Goal: Find specific page/section: Find specific page/section

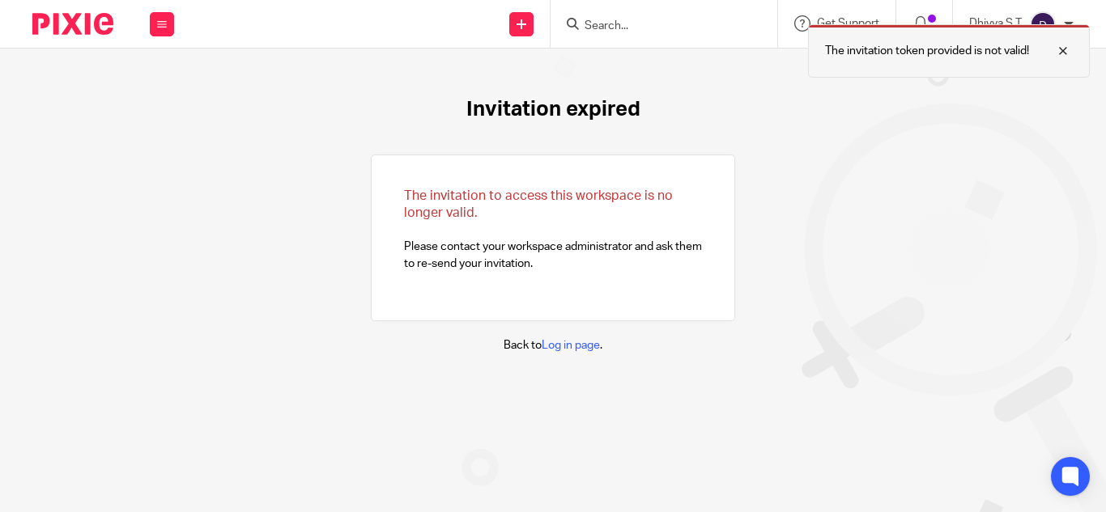
click at [1060, 53] on div at bounding box center [1051, 50] width 44 height 19
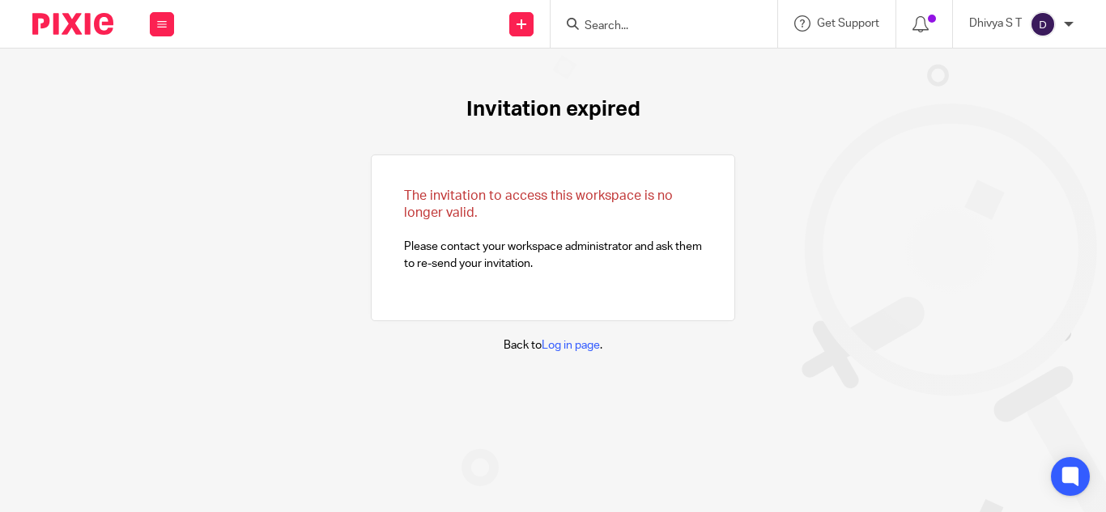
click at [693, 35] on div at bounding box center [664, 24] width 227 height 48
click at [661, 20] on input "Search" at bounding box center [656, 26] width 146 height 15
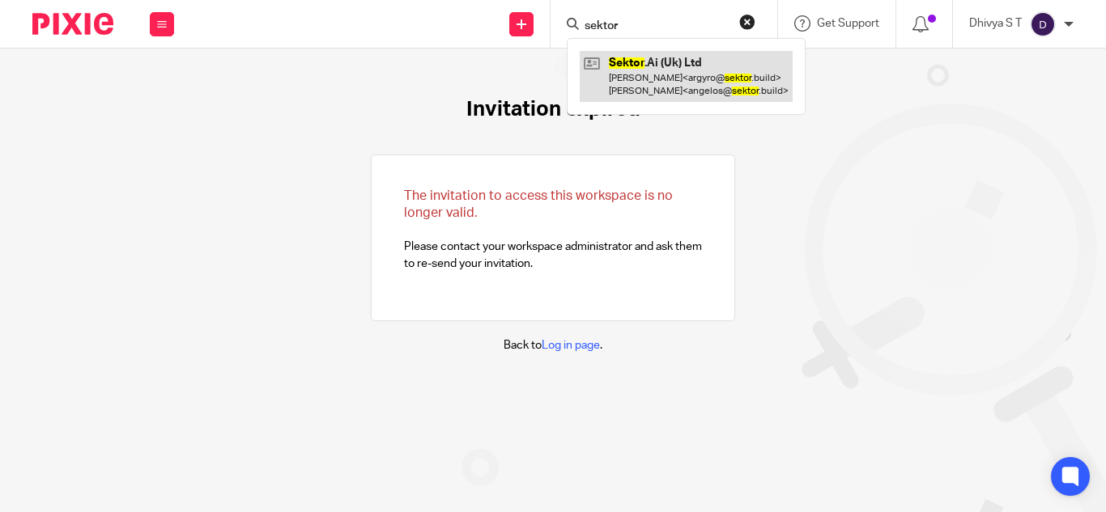
type input "sektor"
click at [693, 96] on link at bounding box center [686, 76] width 213 height 50
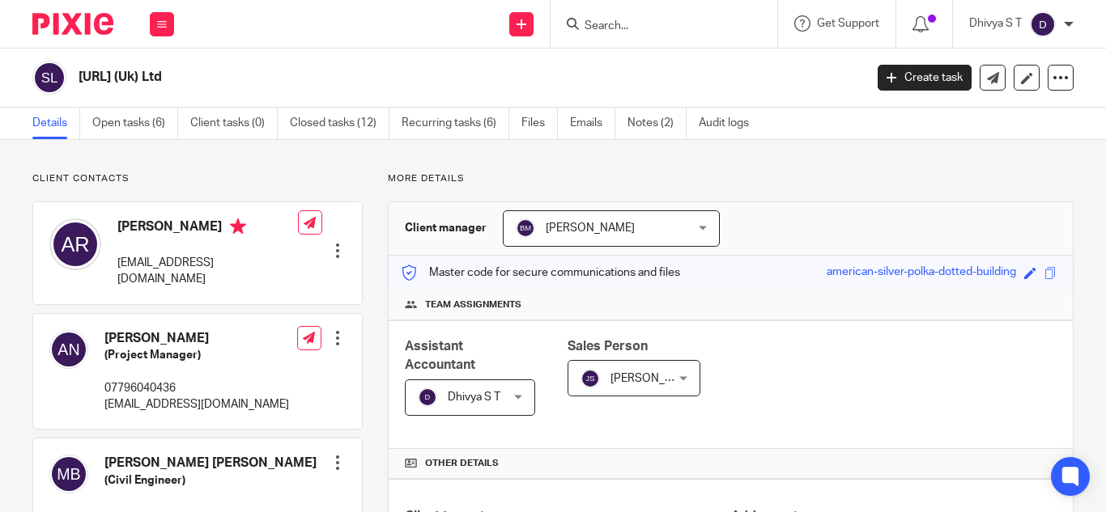
scroll to position [372, 0]
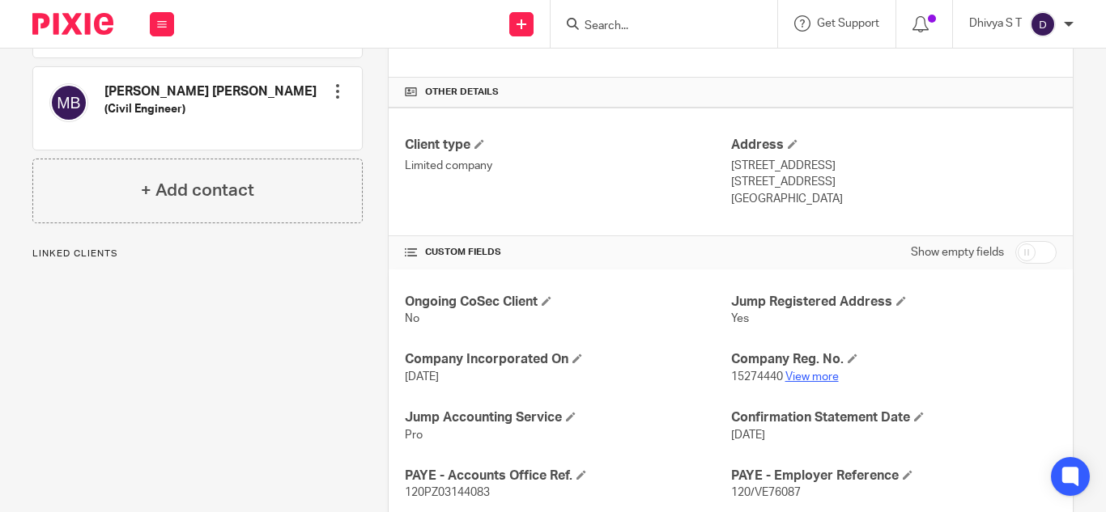
click at [811, 376] on link "View more" at bounding box center [811, 377] width 53 height 11
